Goal: Task Accomplishment & Management: Manage account settings

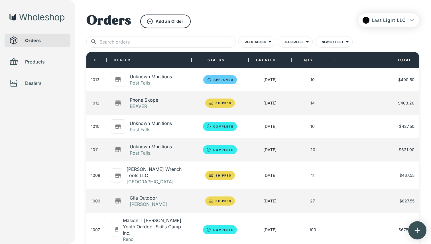
click at [171, 75] on p "Unknown Munitions" at bounding box center [151, 77] width 42 height 6
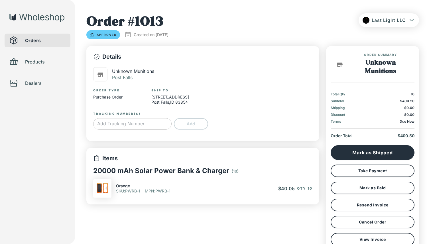
type input "*"
click at [144, 122] on input "text" at bounding box center [132, 123] width 78 height 11
paste input "1Z20V5070394570563"
type input "1Z20V5070394570563"
click at [201, 122] on button "Add" at bounding box center [191, 123] width 34 height 11
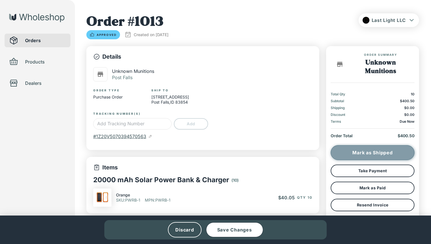
click at [338, 151] on button "Mark as Shipped" at bounding box center [373, 152] width 84 height 15
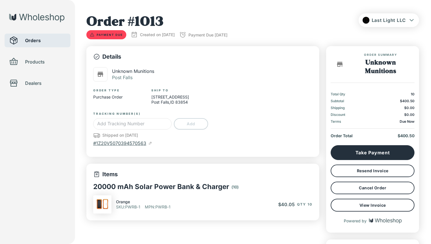
click at [63, 43] on span "Orders" at bounding box center [45, 40] width 41 height 7
